Goal: Task Accomplishment & Management: Use online tool/utility

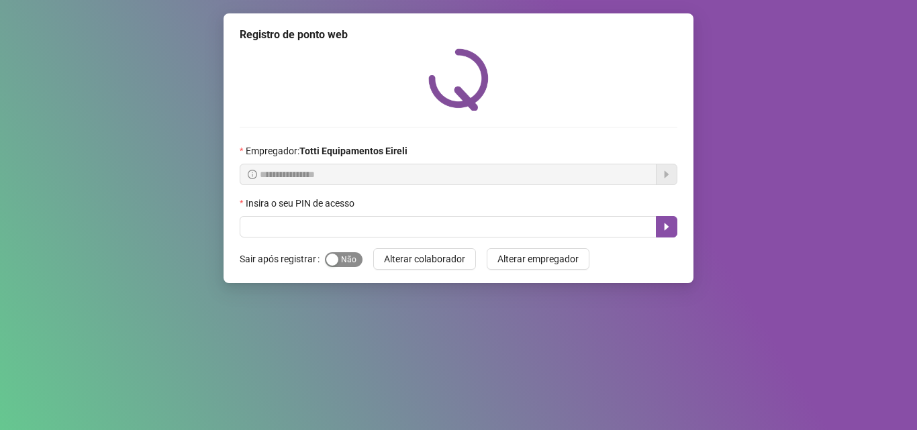
click at [339, 266] on span "Sim Não" at bounding box center [344, 259] width 38 height 15
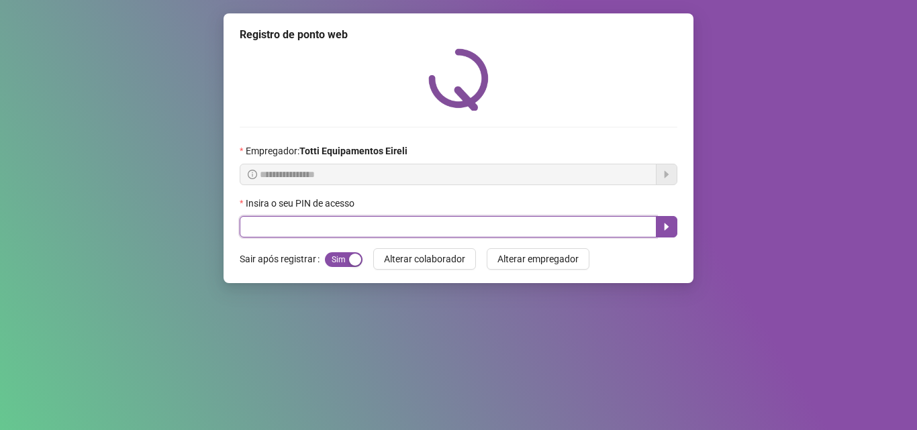
click at [267, 223] on input "text" at bounding box center [448, 226] width 417 height 21
type input "*****"
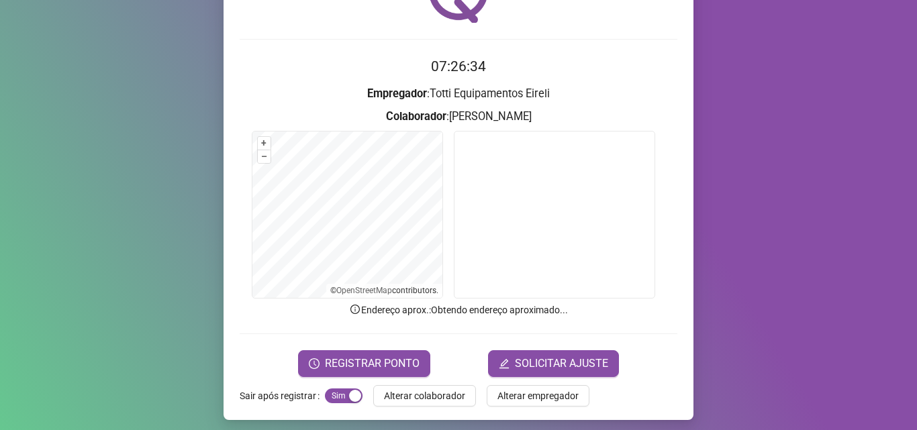
scroll to position [94, 0]
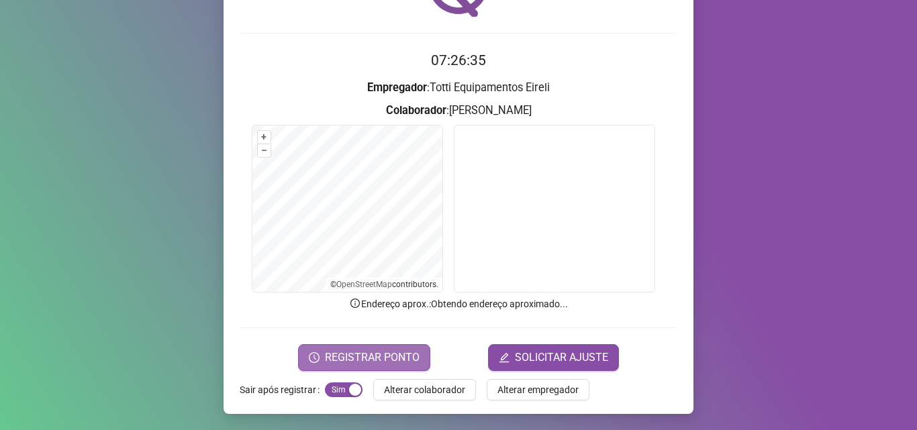
click at [362, 354] on span "REGISTRAR PONTO" at bounding box center [372, 358] width 95 height 16
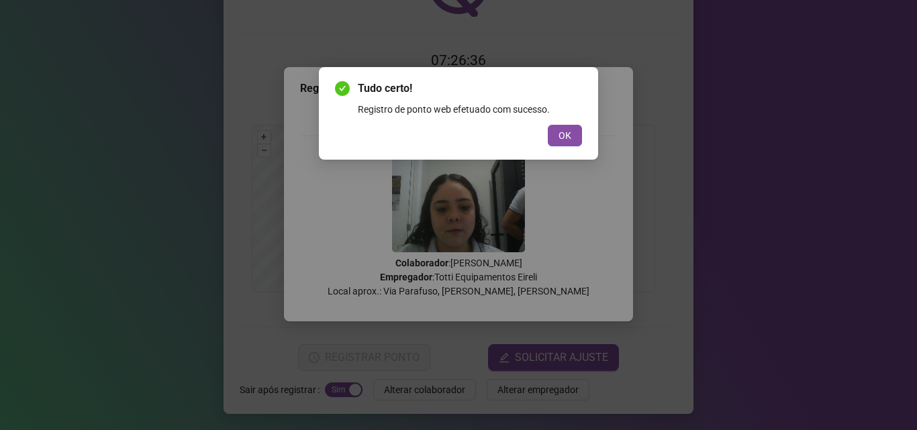
click at [554, 136] on button "OK" at bounding box center [565, 135] width 34 height 21
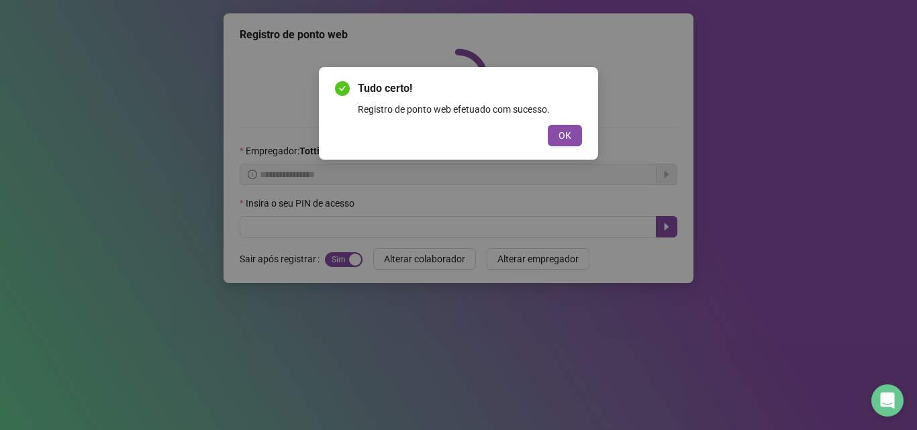
scroll to position [0, 0]
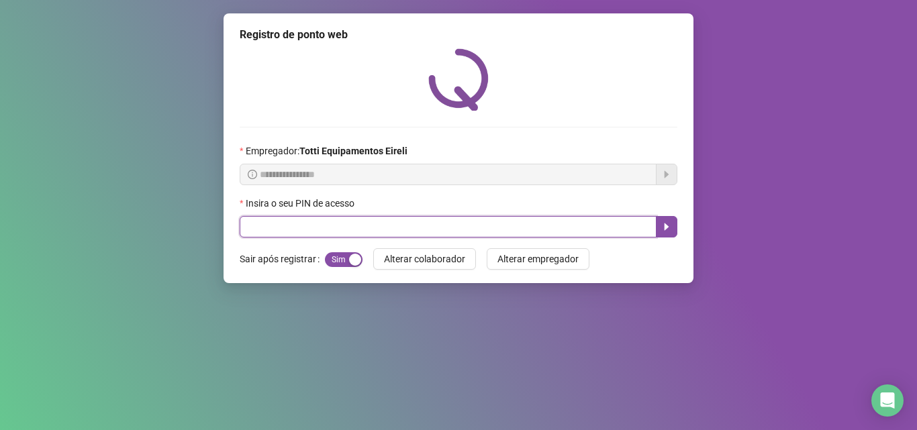
click at [258, 219] on input "text" at bounding box center [448, 226] width 417 height 21
type input "*****"
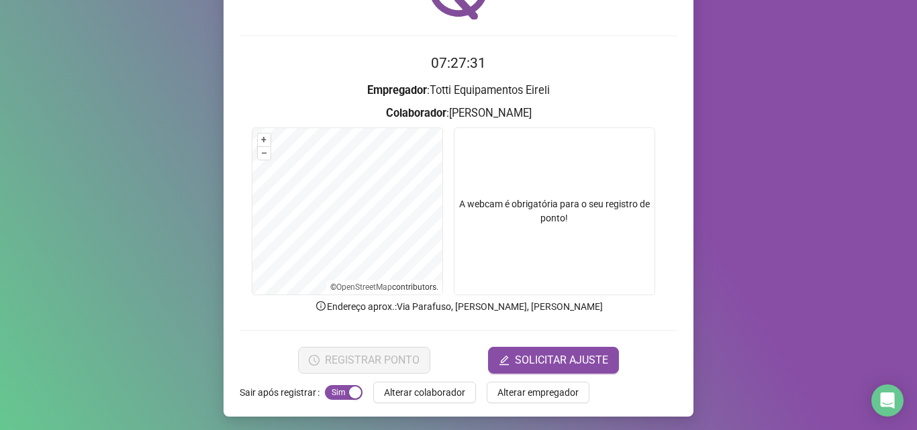
scroll to position [94, 0]
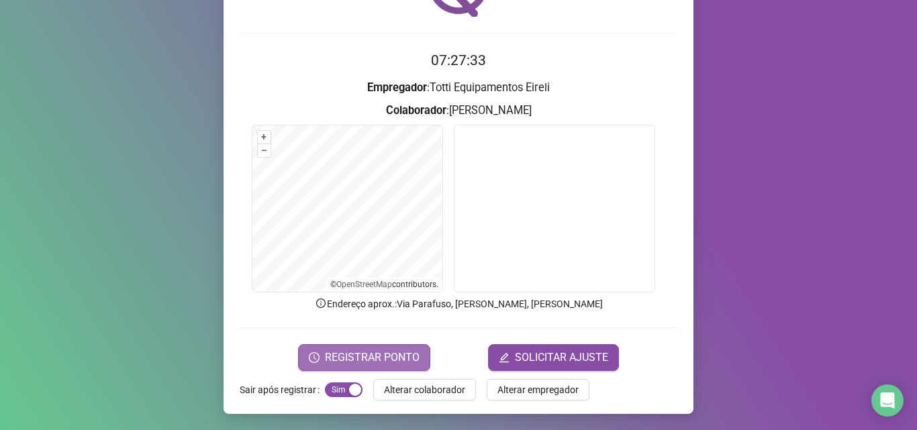
click at [335, 353] on span "REGISTRAR PONTO" at bounding box center [372, 358] width 95 height 16
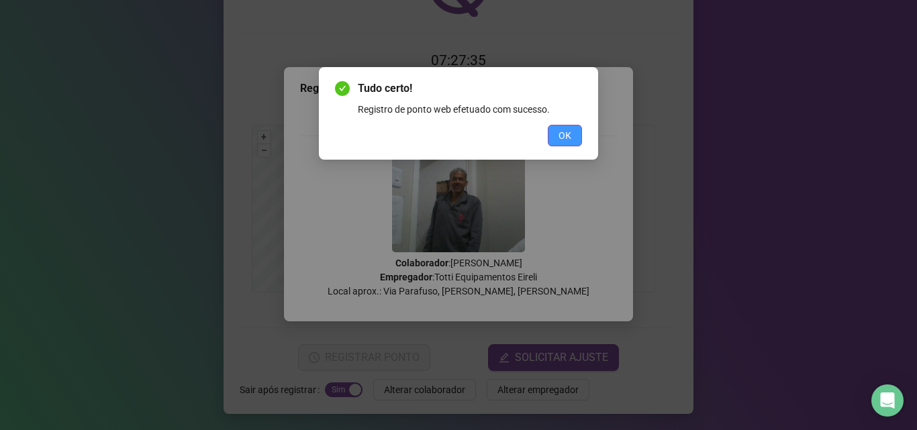
click at [562, 130] on span "OK" at bounding box center [564, 135] width 13 height 15
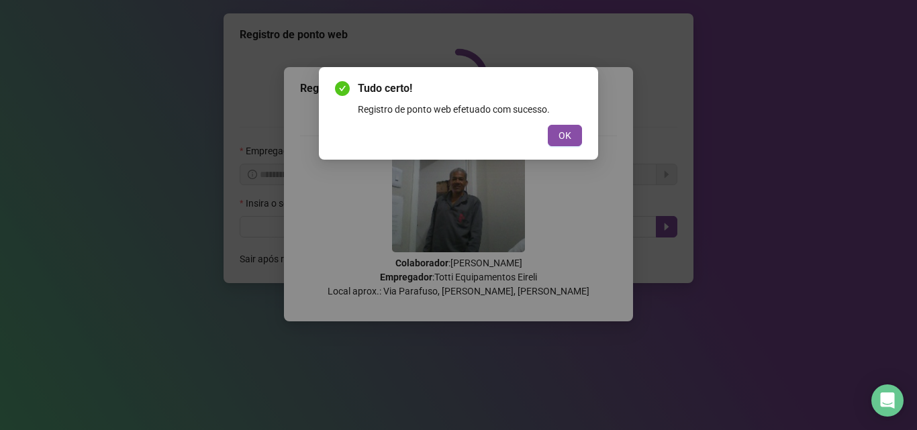
scroll to position [0, 0]
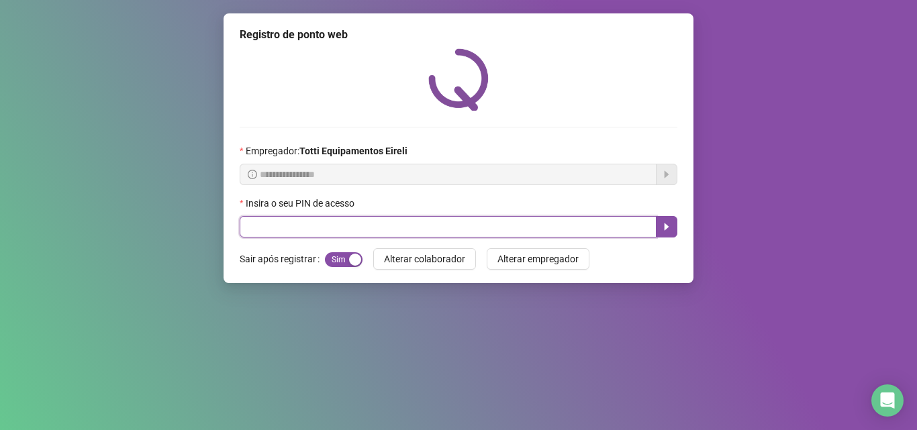
click at [360, 224] on input "text" at bounding box center [448, 226] width 417 height 21
type input "*****"
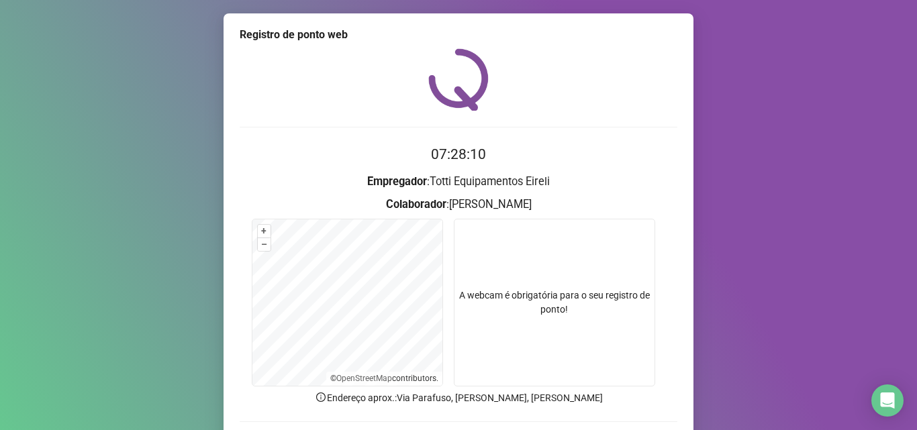
scroll to position [94, 0]
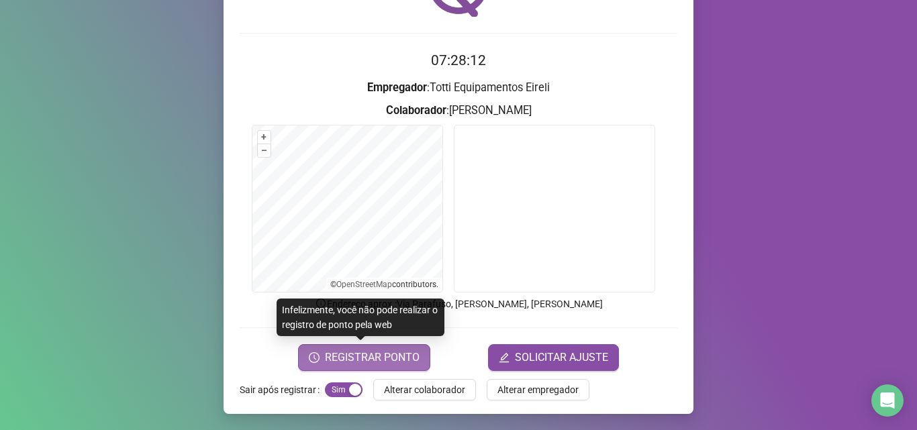
click at [373, 360] on span "REGISTRAR PONTO" at bounding box center [372, 358] width 95 height 16
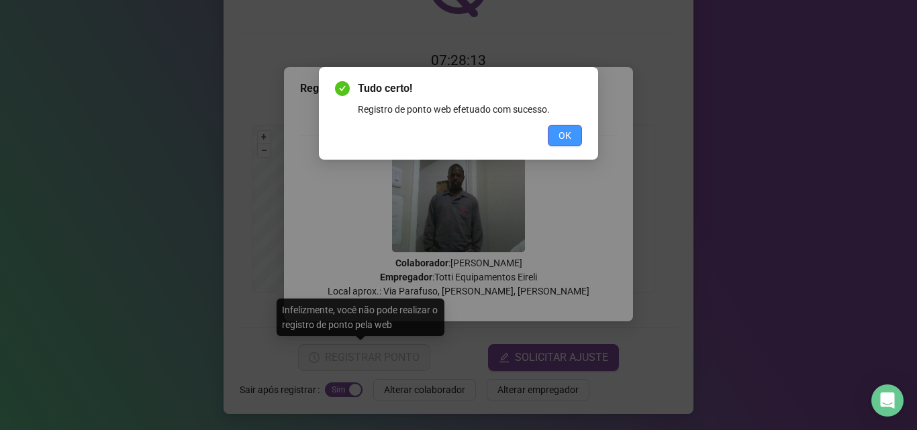
click at [564, 144] on button "OK" at bounding box center [565, 135] width 34 height 21
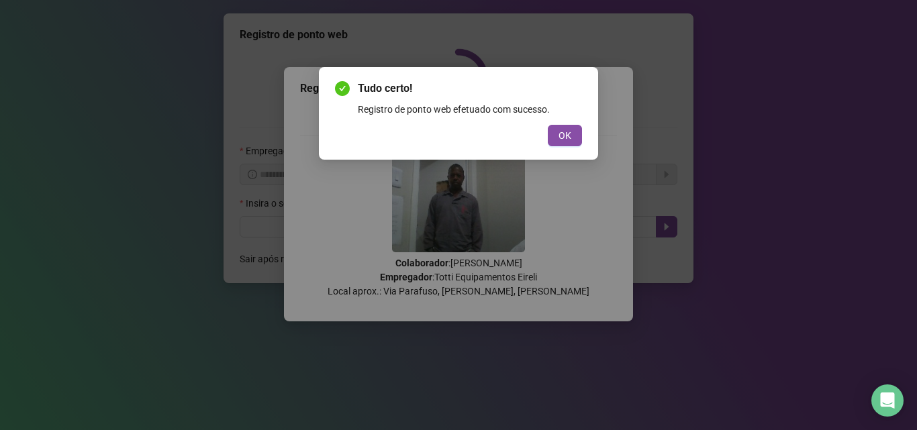
scroll to position [0, 0]
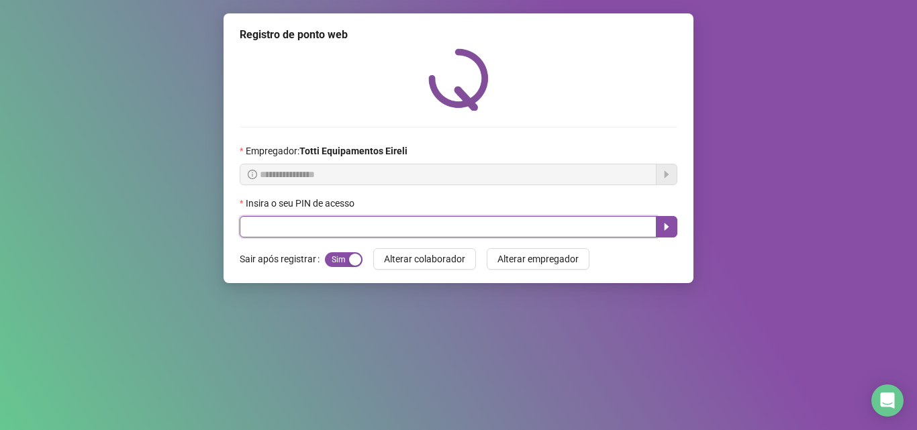
click at [297, 230] on input "text" at bounding box center [448, 226] width 417 height 21
type input "*****"
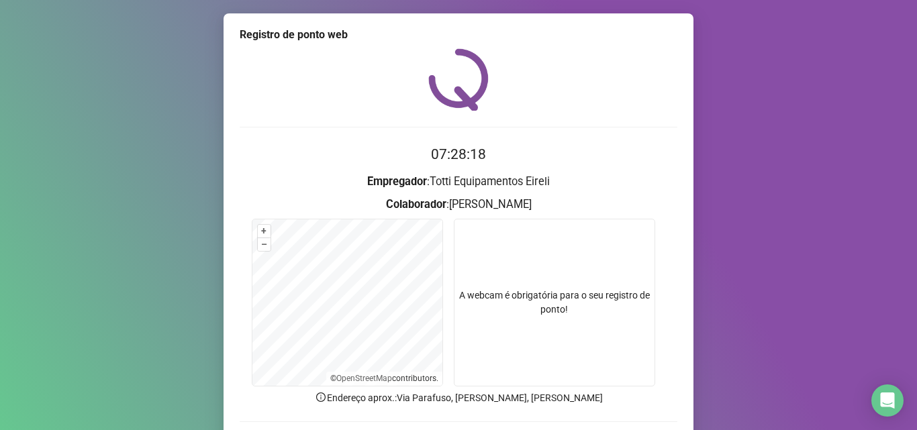
scroll to position [94, 0]
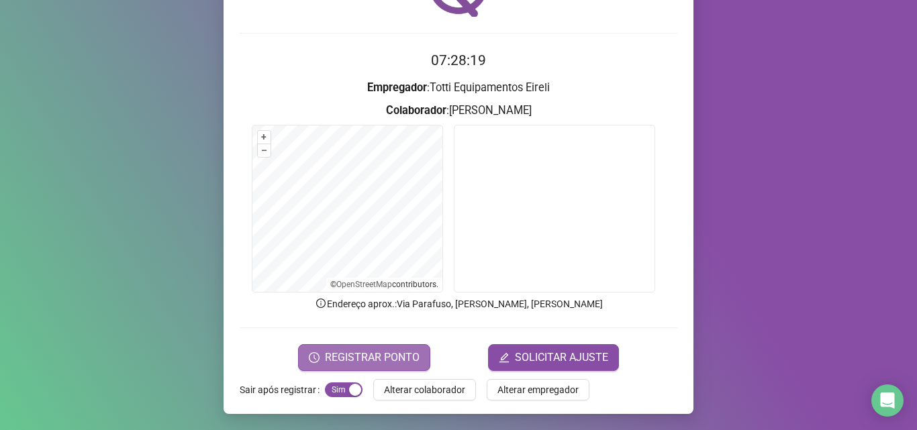
click at [378, 357] on span "REGISTRAR PONTO" at bounding box center [372, 358] width 95 height 16
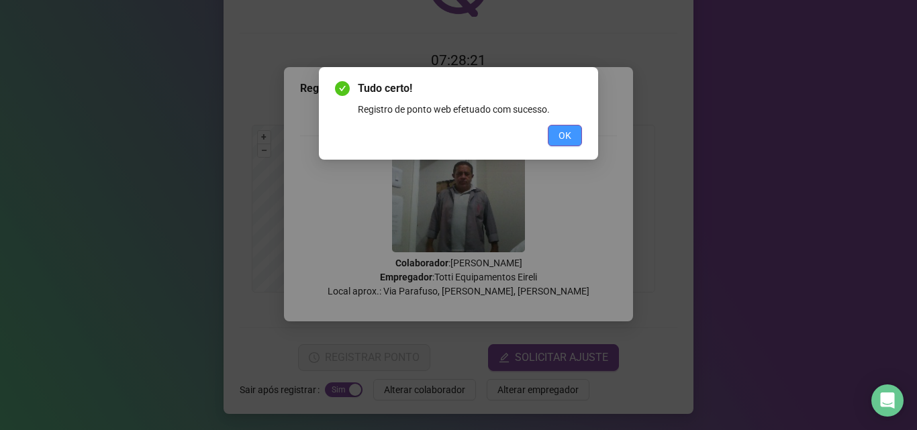
click at [558, 138] on button "OK" at bounding box center [565, 135] width 34 height 21
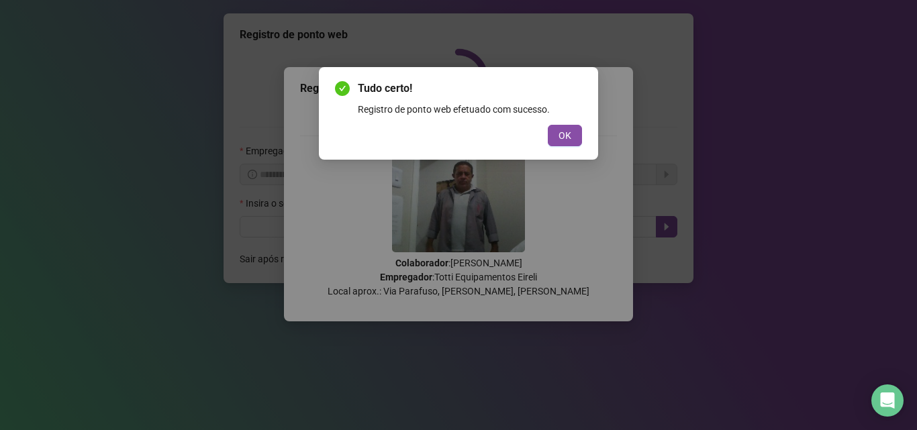
scroll to position [0, 0]
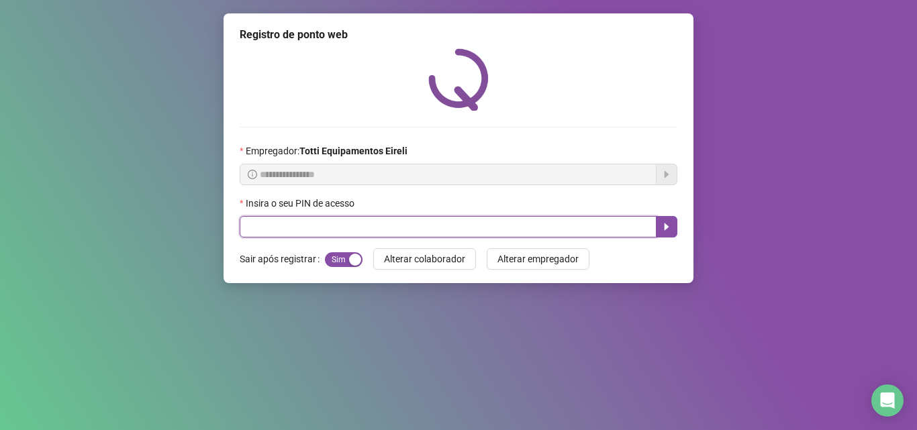
click at [270, 217] on input "text" at bounding box center [448, 226] width 417 height 21
type input "*****"
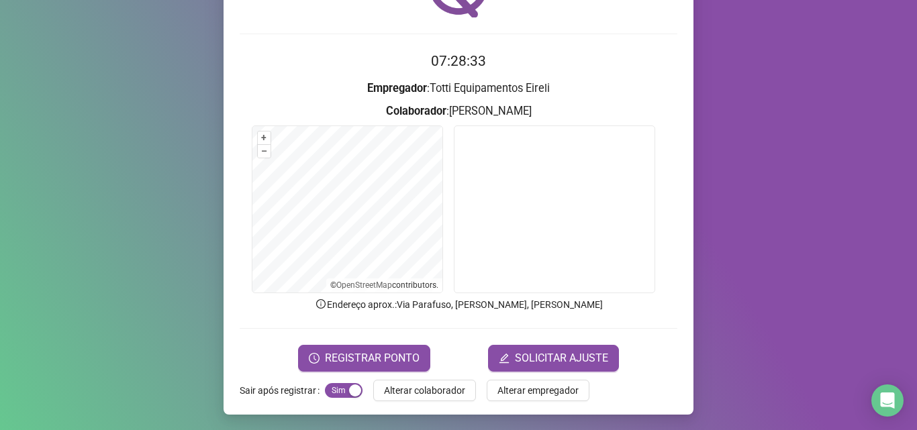
scroll to position [94, 0]
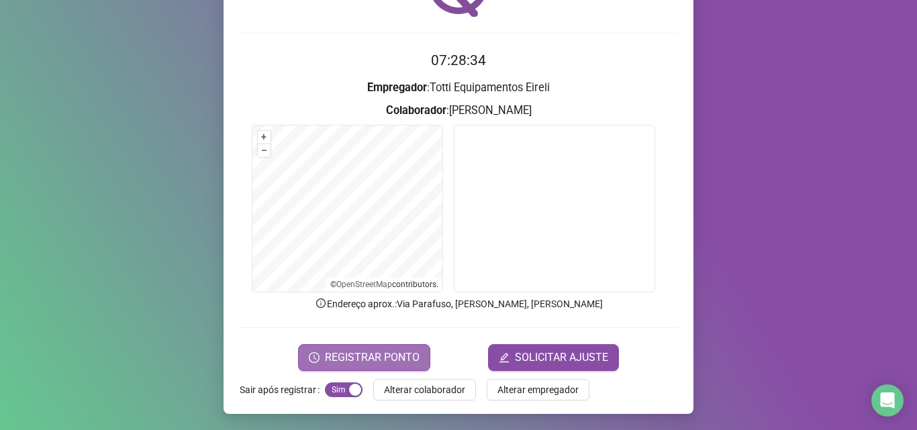
click at [335, 356] on span "REGISTRAR PONTO" at bounding box center [372, 358] width 95 height 16
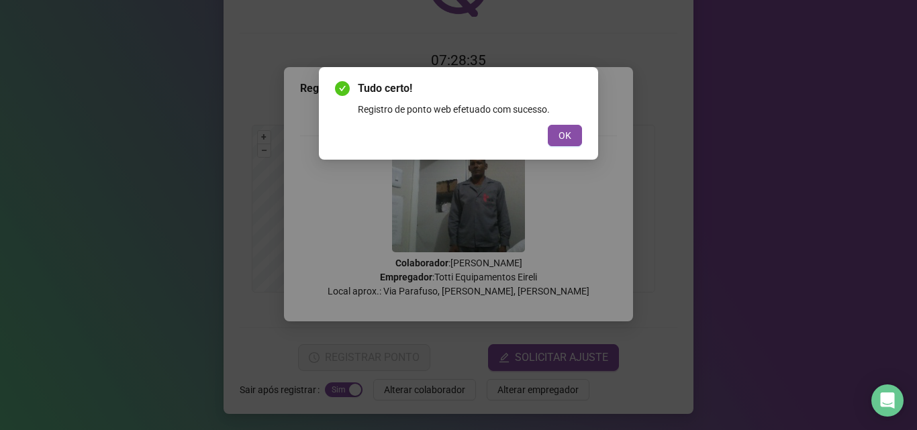
drag, startPoint x: 558, startPoint y: 136, endPoint x: 446, endPoint y: 161, distance: 115.5
click at [559, 136] on span "OK" at bounding box center [564, 135] width 13 height 15
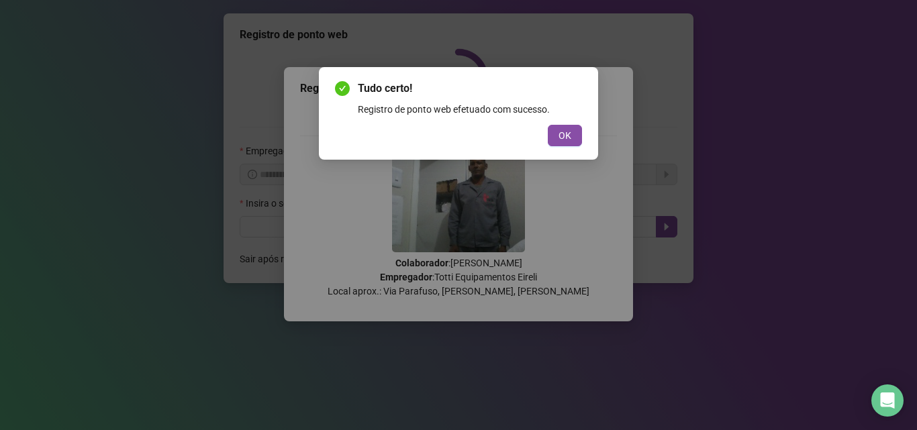
scroll to position [0, 0]
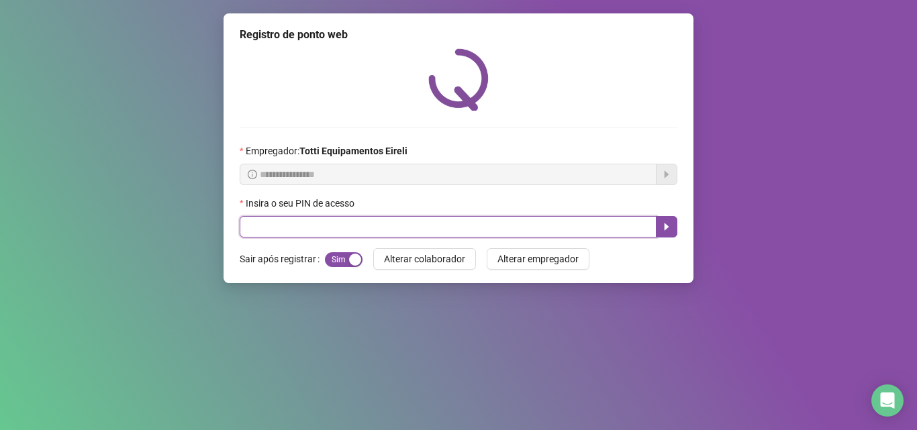
drag, startPoint x: 317, startPoint y: 231, endPoint x: 305, endPoint y: 226, distance: 13.2
click at [305, 226] on input "text" at bounding box center [448, 226] width 417 height 21
click at [301, 227] on input "text" at bounding box center [448, 226] width 417 height 21
type input "*****"
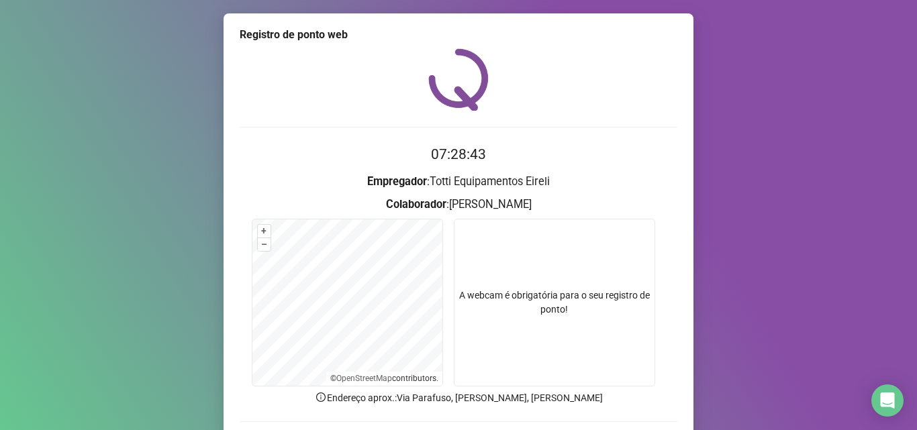
scroll to position [94, 0]
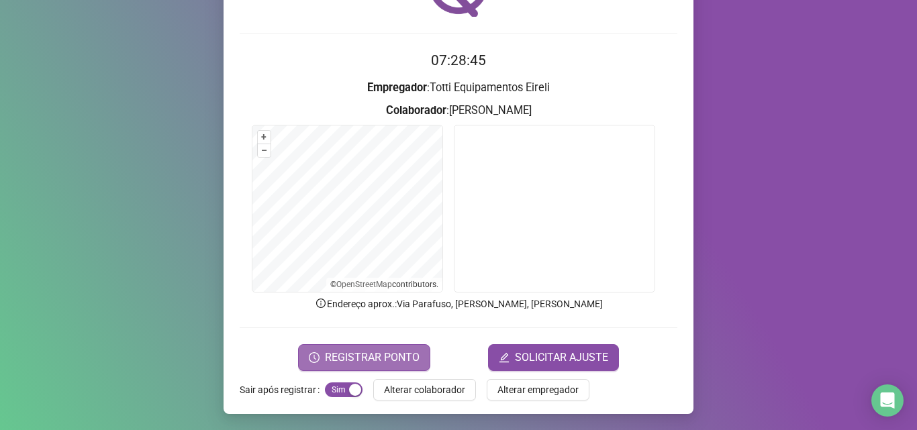
click at [339, 356] on span "REGISTRAR PONTO" at bounding box center [372, 358] width 95 height 16
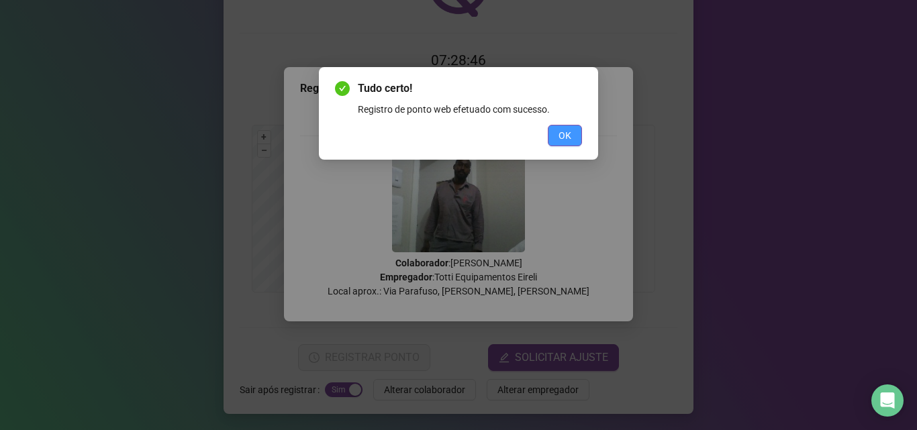
click at [558, 136] on span "OK" at bounding box center [564, 135] width 13 height 15
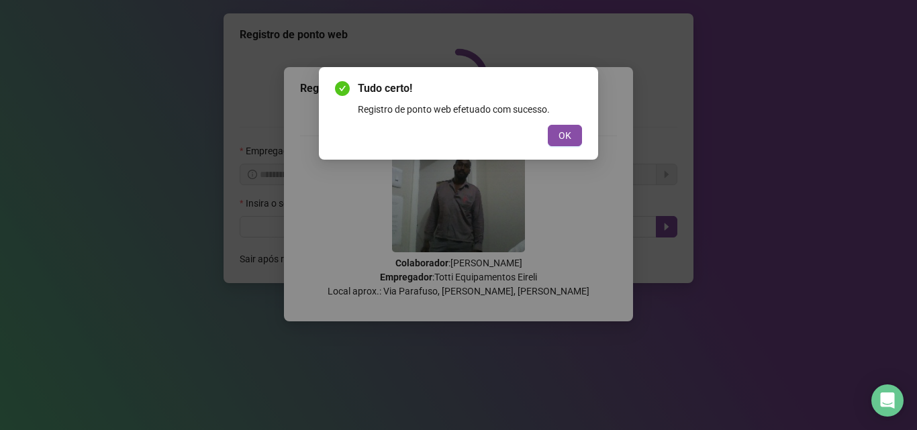
scroll to position [0, 0]
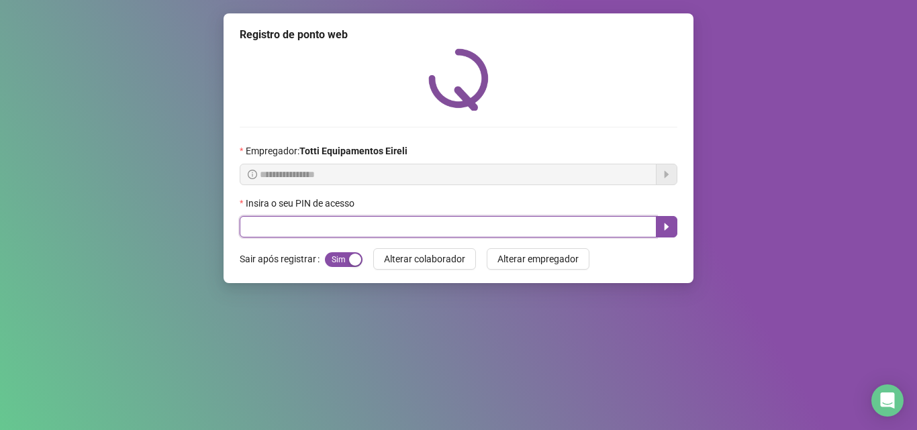
click at [265, 231] on input "text" at bounding box center [448, 226] width 417 height 21
type input "*****"
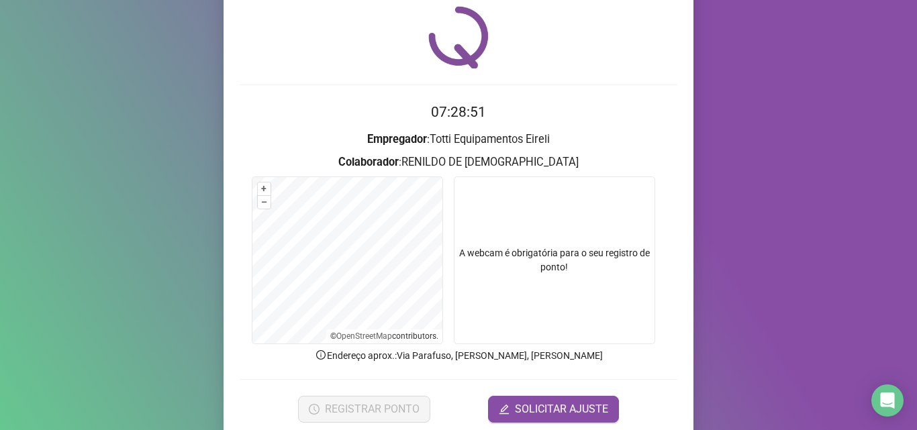
scroll to position [94, 0]
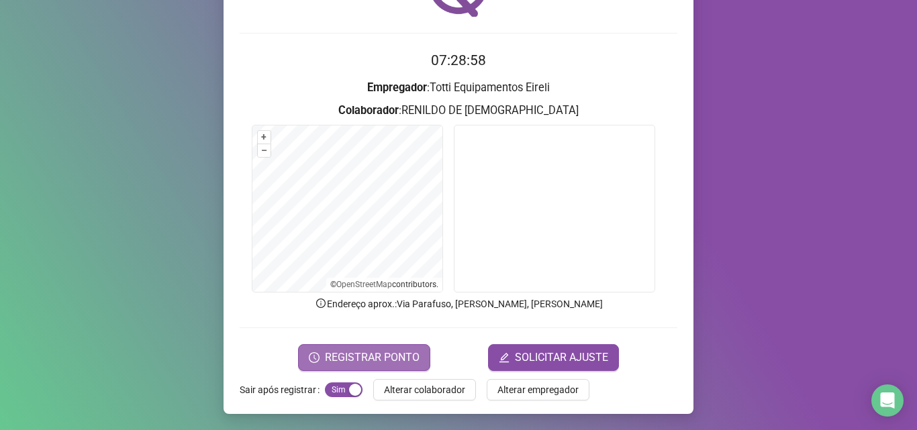
click at [348, 352] on span "REGISTRAR PONTO" at bounding box center [372, 358] width 95 height 16
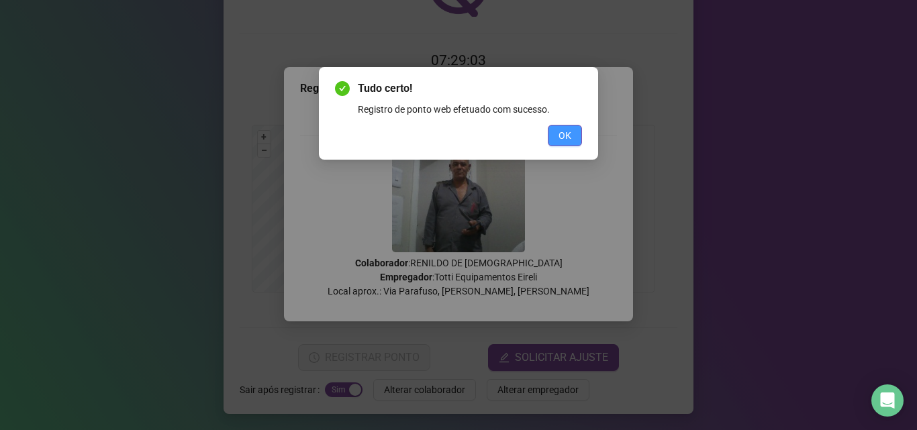
click at [570, 136] on span "OK" at bounding box center [564, 135] width 13 height 15
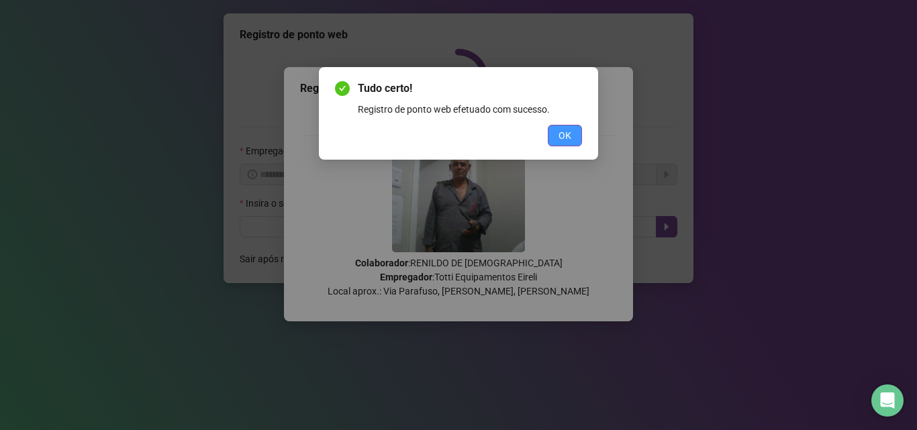
scroll to position [0, 0]
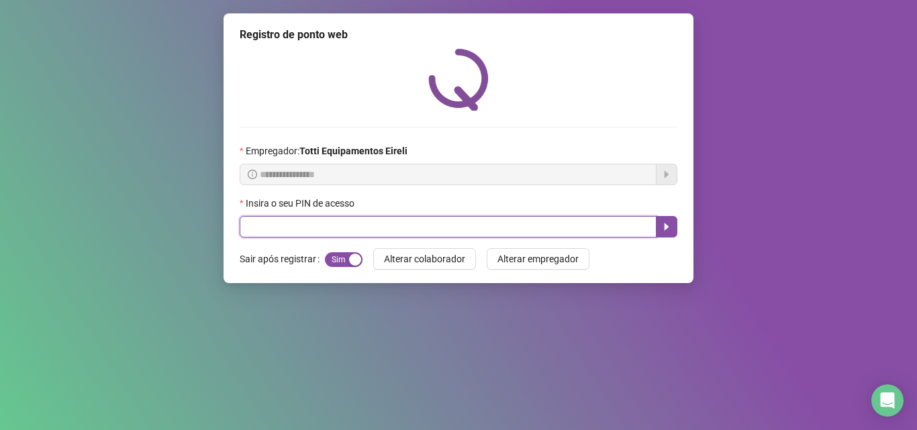
click at [442, 221] on input "text" at bounding box center [448, 226] width 417 height 21
type input "*****"
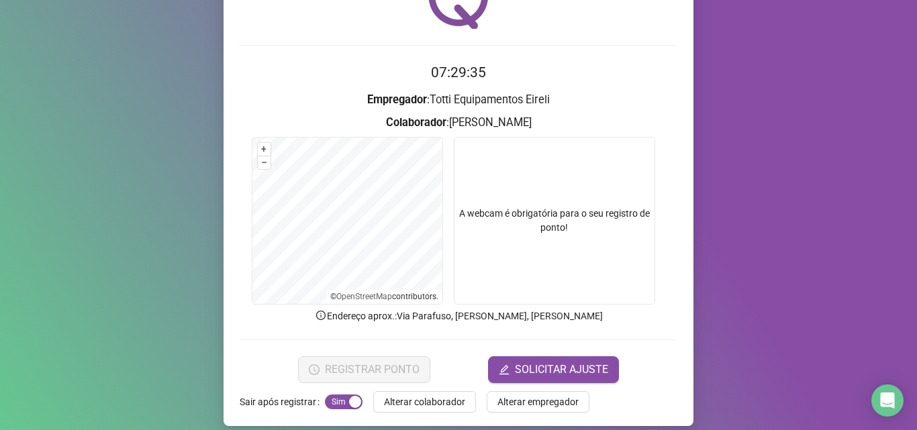
scroll to position [94, 0]
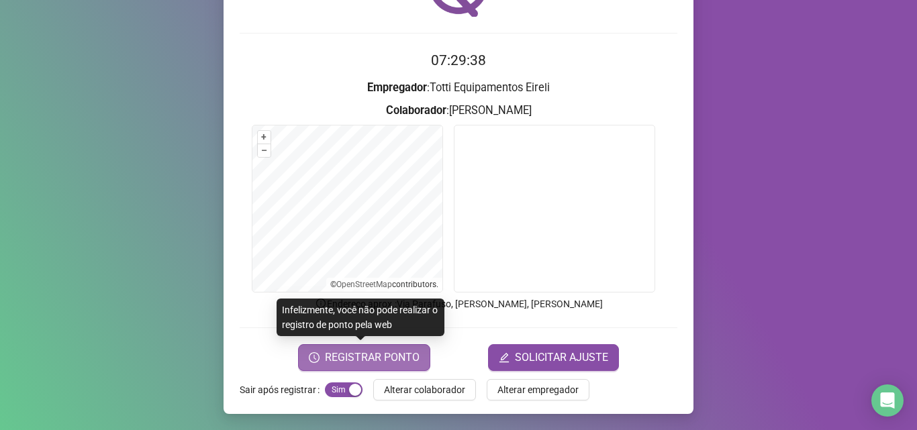
click at [398, 352] on span "REGISTRAR PONTO" at bounding box center [372, 358] width 95 height 16
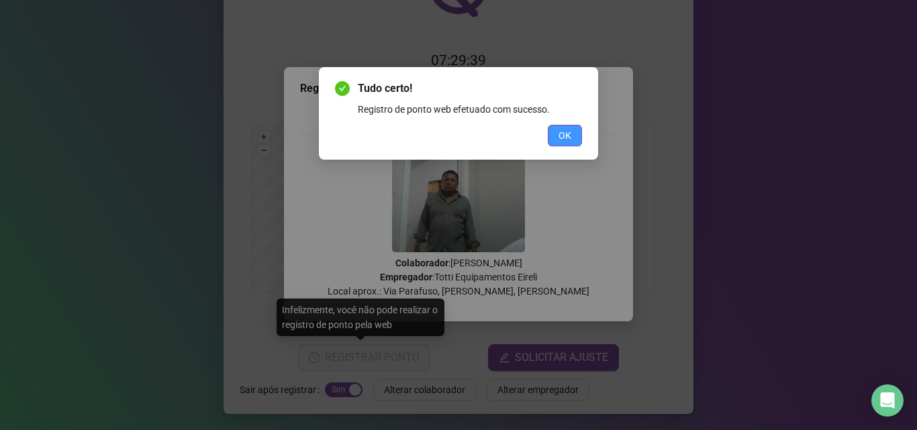
click at [556, 136] on button "OK" at bounding box center [565, 135] width 34 height 21
